Goal: Task Accomplishment & Management: Use online tool/utility

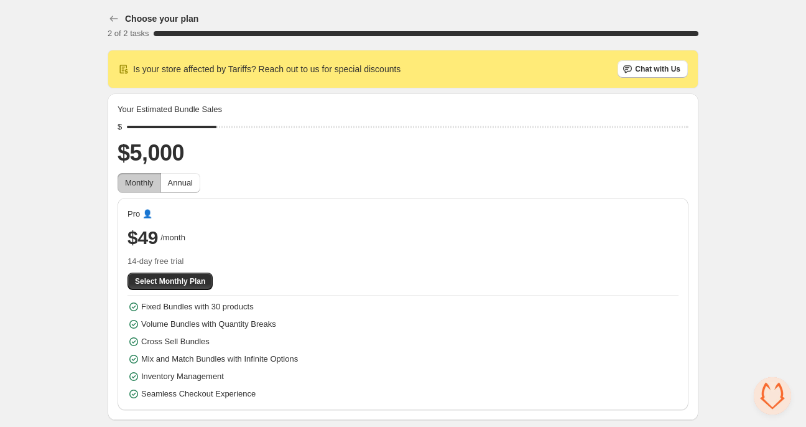
click at [725, 209] on div "Choose your plan 2 of 2 tasks 100 % Is your store affected by Tariffs? Reach ou…" at bounding box center [403, 212] width 806 height 425
click at [60, 228] on div "Choose your plan 2 of 2 tasks 100 % Is your store affected by Tariffs? Reach ou…" at bounding box center [403, 212] width 806 height 425
click at [149, 278] on span "Select Monthly Plan" at bounding box center [170, 281] width 70 height 10
